Goal: Information Seeking & Learning: Learn about a topic

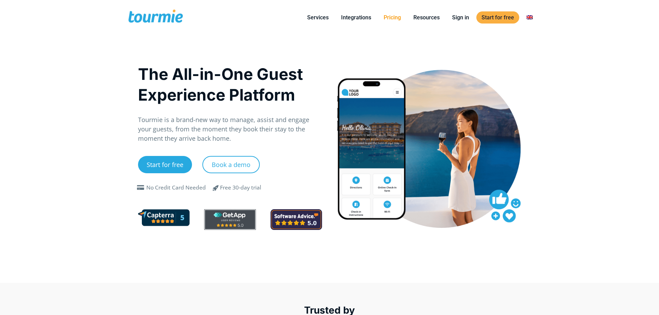
click at [402, 19] on link "Pricing" at bounding box center [392, 17] width 28 height 9
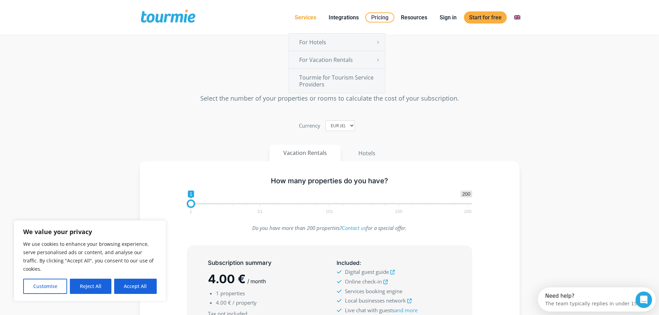
click at [310, 17] on link "Services" at bounding box center [306, 17] width 32 height 9
